Goal: Task Accomplishment & Management: Manage account settings

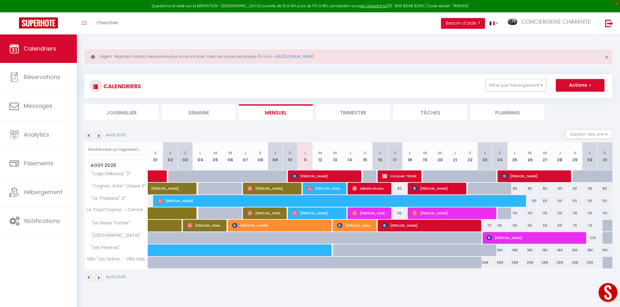
click at [97, 137] on img at bounding box center [98, 135] width 7 height 7
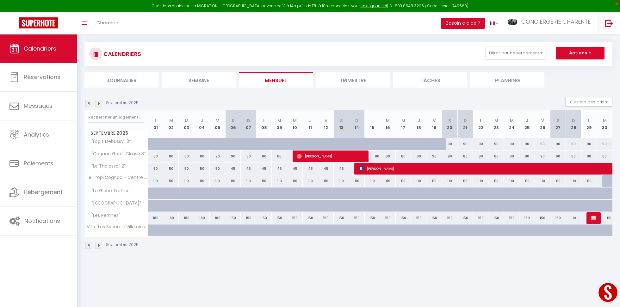
scroll to position [34, 0]
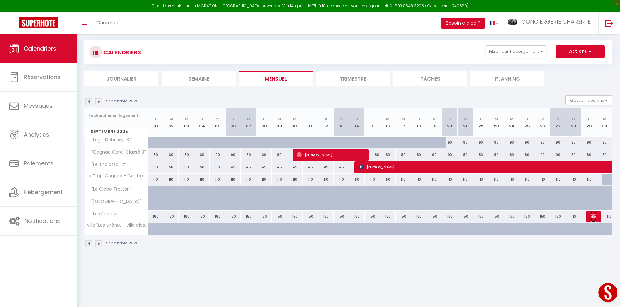
click at [593, 217] on img at bounding box center [593, 216] width 5 height 5
select select "OK"
select select "KO"
select select "0"
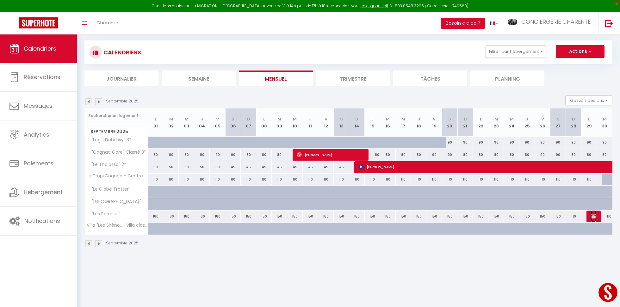
select select "1"
select select
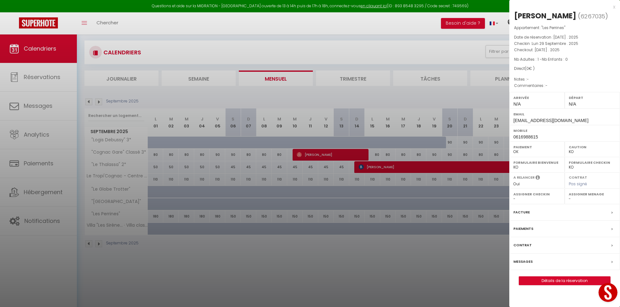
click at [433, 259] on div at bounding box center [310, 153] width 620 height 307
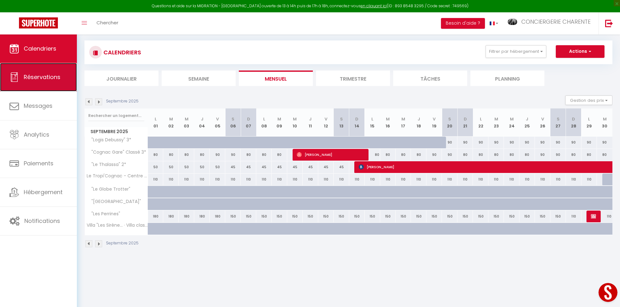
click at [45, 85] on link "Réservations" at bounding box center [38, 77] width 77 height 28
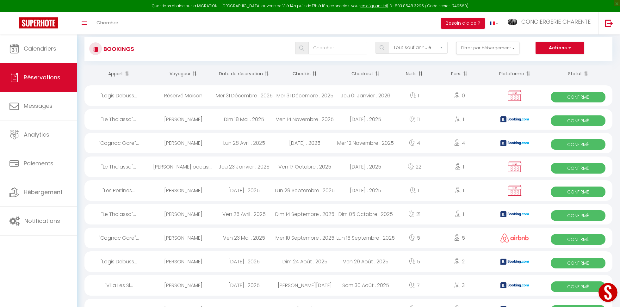
scroll to position [43, 0]
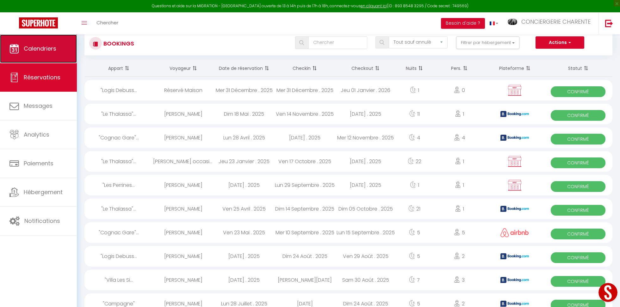
click at [50, 43] on link "Calendriers" at bounding box center [38, 48] width 77 height 28
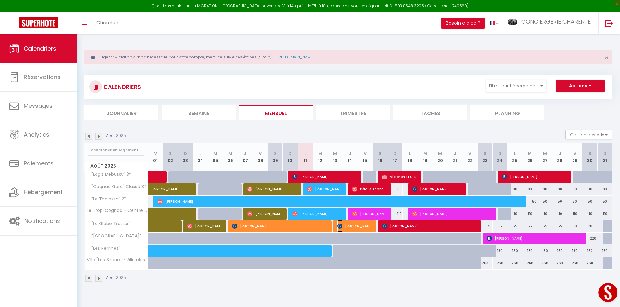
click at [359, 229] on span "[PERSON_NAME]" at bounding box center [354, 226] width 35 height 12
select select "OK"
select select "KO"
select select "0"
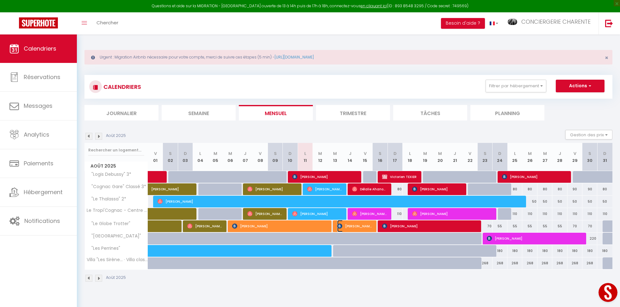
select select "1"
select select
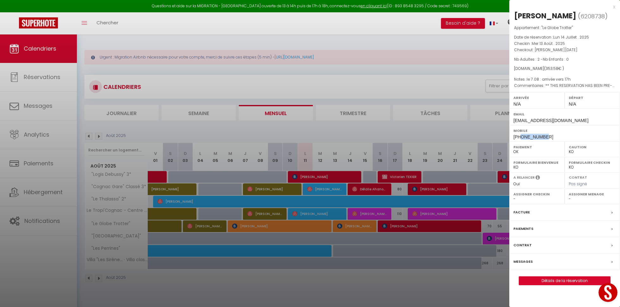
drag, startPoint x: 544, startPoint y: 146, endPoint x: 521, endPoint y: 147, distance: 22.8
click at [521, 141] on div "Mobile [PHONE_NUMBER]" at bounding box center [564, 133] width 111 height 16
copy span "614586029"
click at [448, 113] on div at bounding box center [310, 153] width 620 height 307
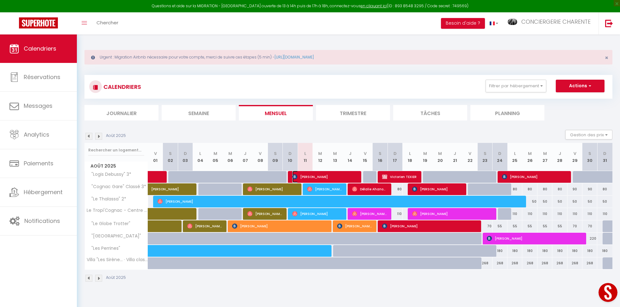
click at [350, 178] on span "[PERSON_NAME]" at bounding box center [324, 177] width 65 height 12
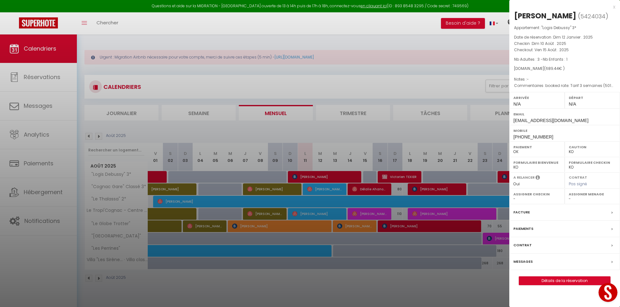
click at [463, 298] on div at bounding box center [310, 153] width 620 height 307
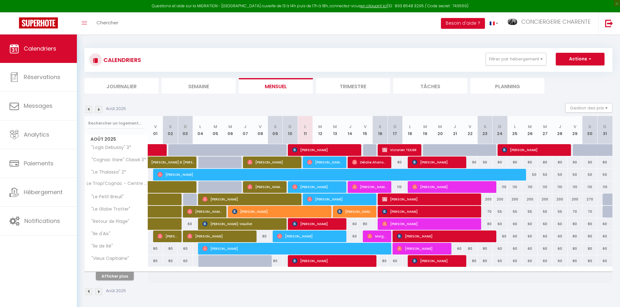
select select
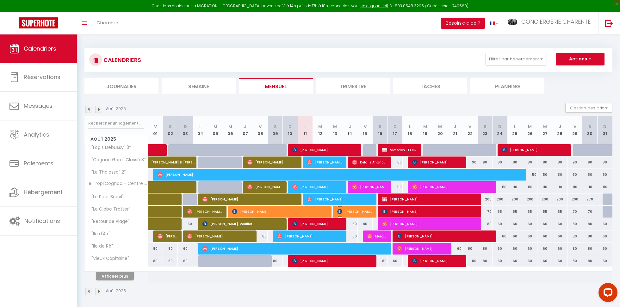
click at [350, 213] on span "[PERSON_NAME]" at bounding box center [354, 212] width 35 height 12
select select "OK"
select select "KO"
select select "0"
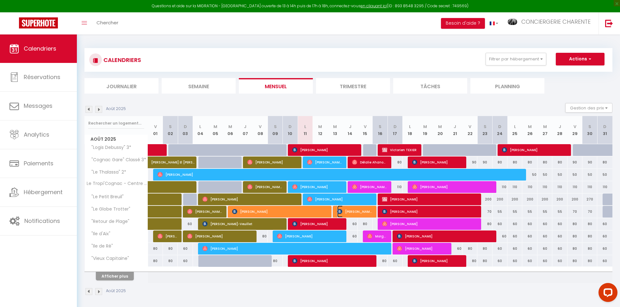
select select "1"
select select
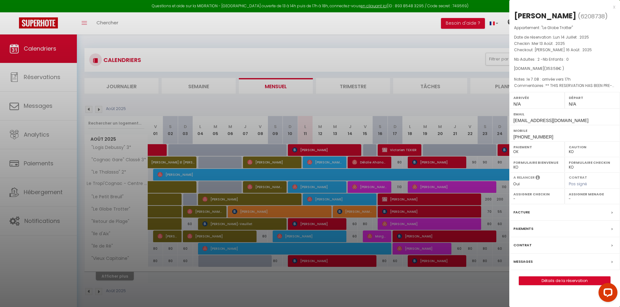
click at [460, 293] on div at bounding box center [310, 153] width 620 height 307
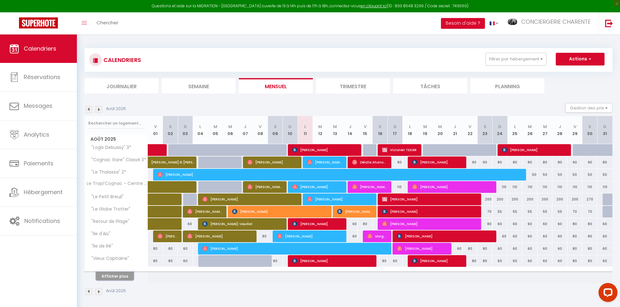
click at [116, 273] on button "Afficher plus" at bounding box center [115, 276] width 38 height 9
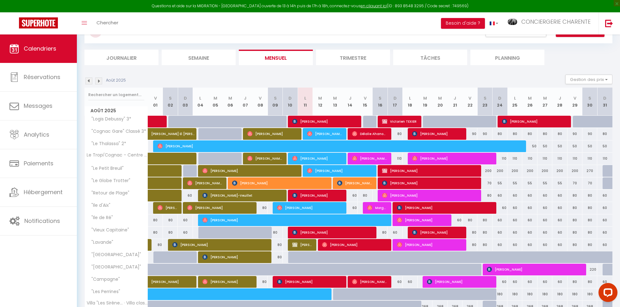
scroll to position [71, 0]
